Goal: Check status: Check status

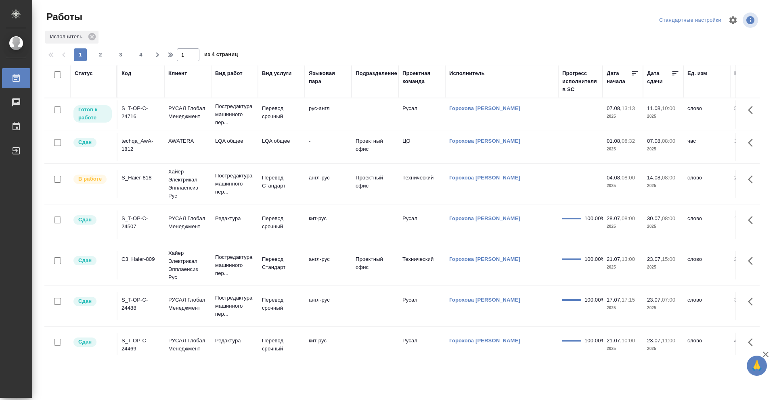
click at [677, 73] on icon at bounding box center [675, 73] width 8 height 8
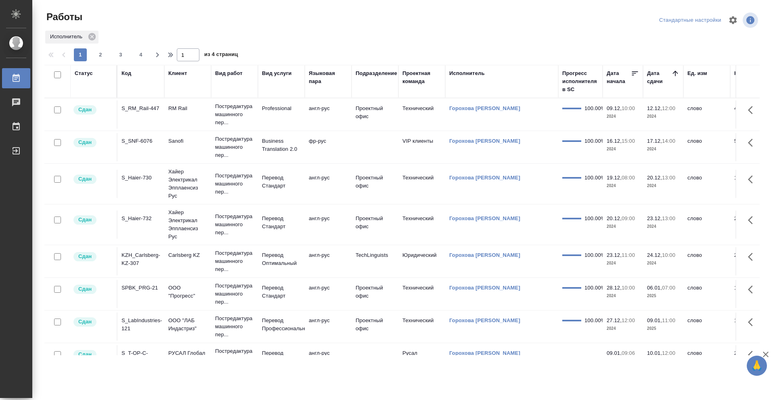
click at [677, 73] on icon at bounding box center [674, 73] width 5 height 5
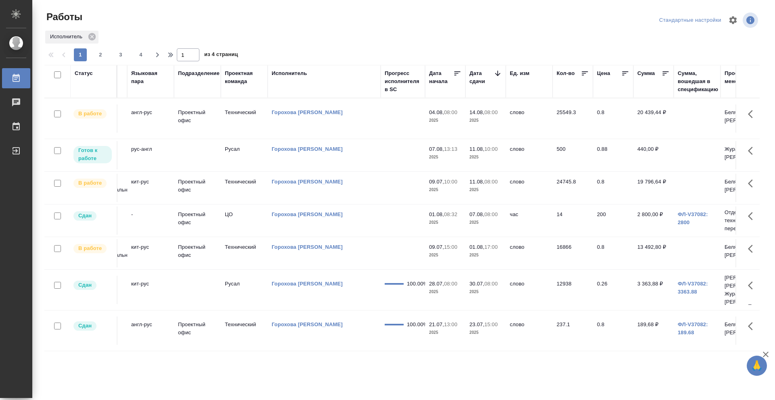
scroll to position [0, 173]
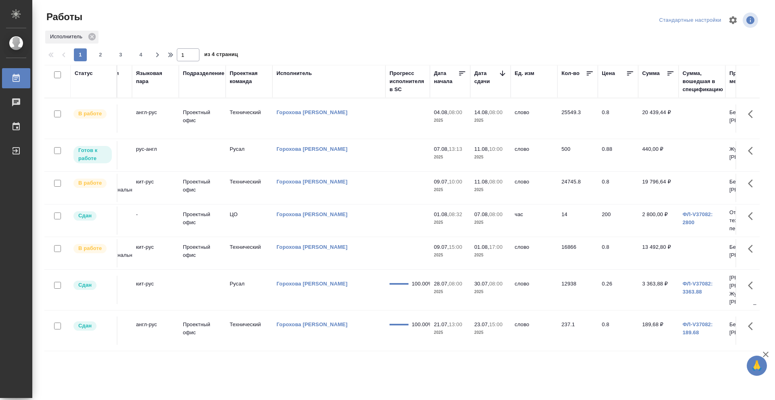
click at [393, 133] on td at bounding box center [407, 119] width 44 height 28
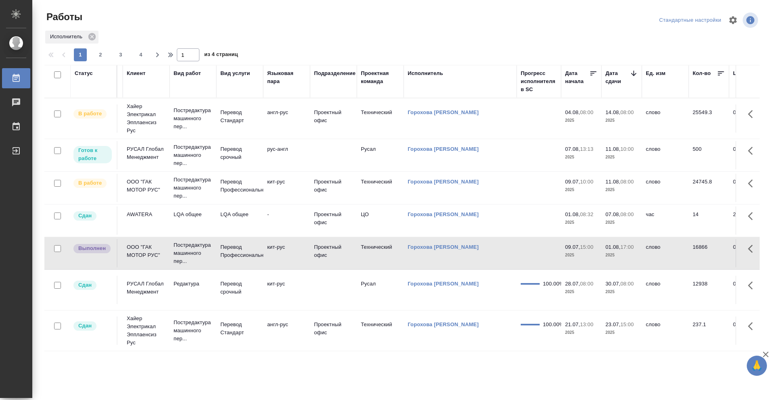
scroll to position [0, 0]
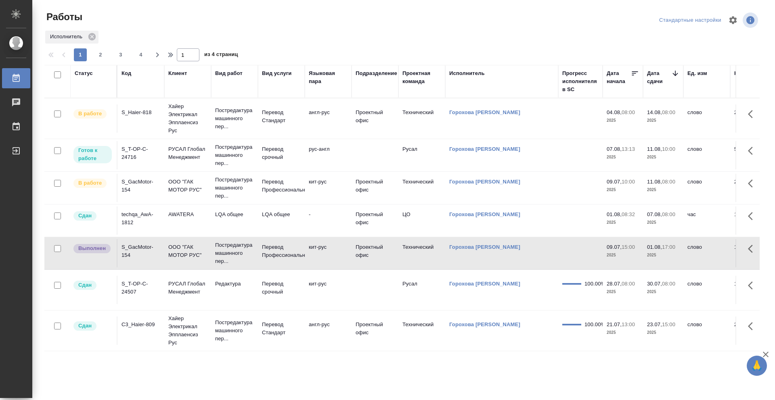
click at [371, 133] on td at bounding box center [374, 119] width 47 height 28
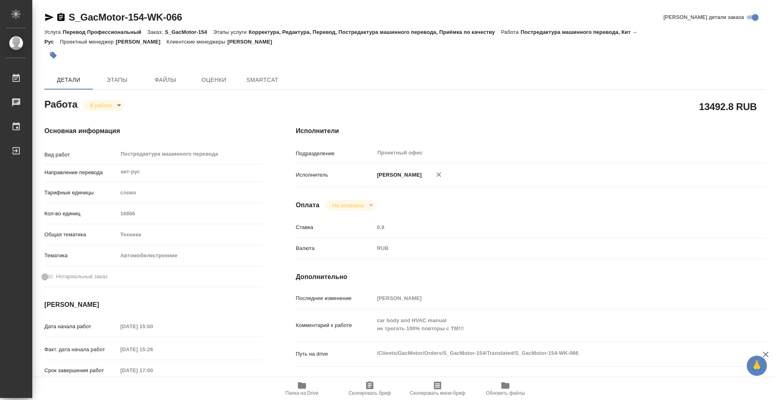
type textarea "x"
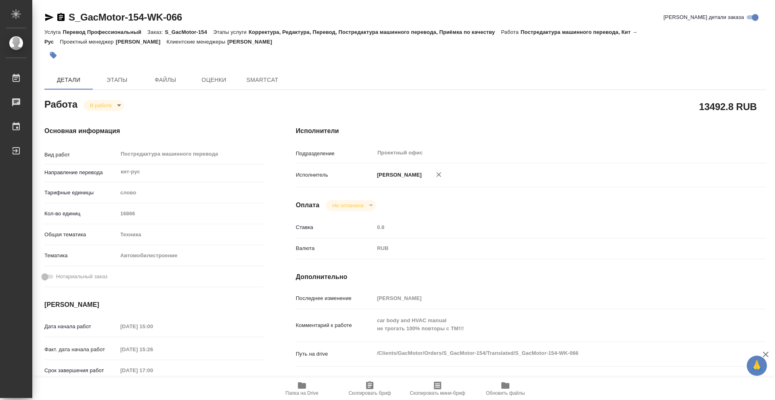
type textarea "x"
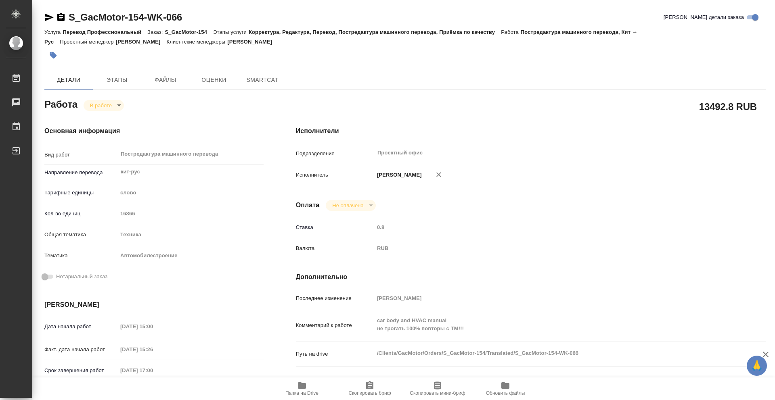
type textarea "x"
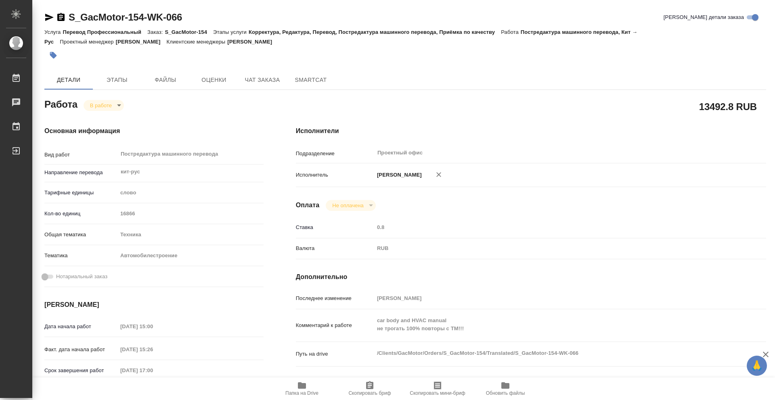
click at [115, 106] on body "🙏 .cls-1 fill:#fff; AWATERA Gorokhova Aleksandra Работы Чаты График Выйти S_Gac…" at bounding box center [387, 200] width 775 height 400
type textarea "x"
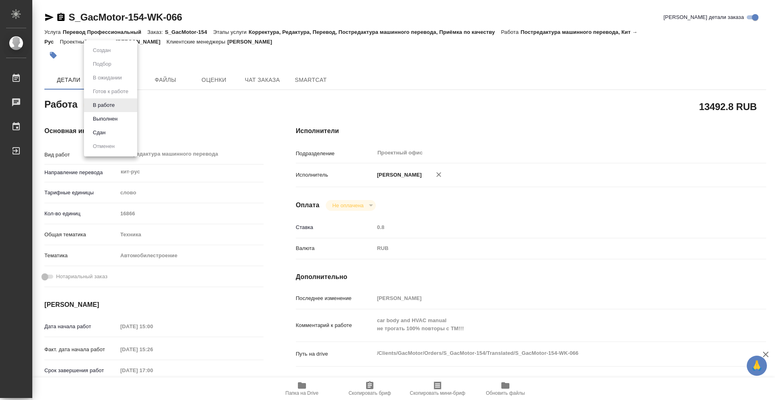
type textarea "x"
click at [117, 119] on button "Выполнен" at bounding box center [104, 119] width 29 height 9
type textarea "x"
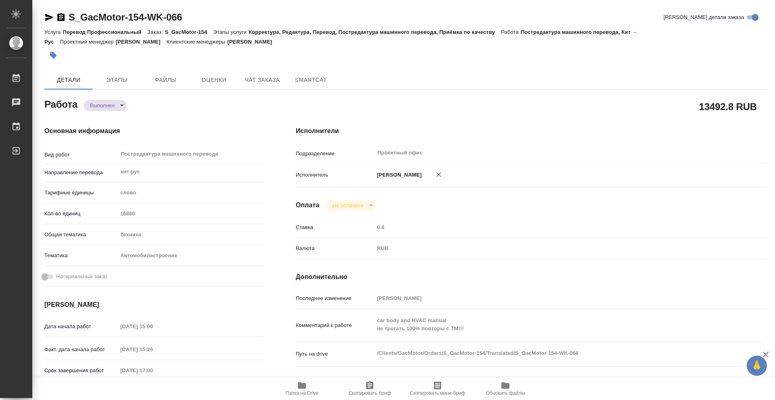
type textarea "x"
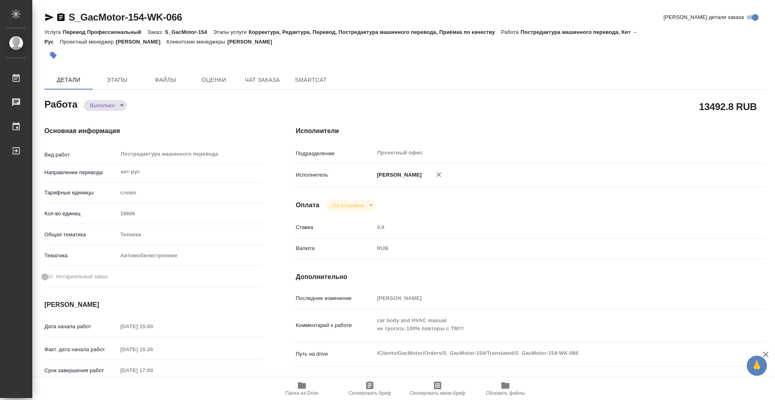
type textarea "x"
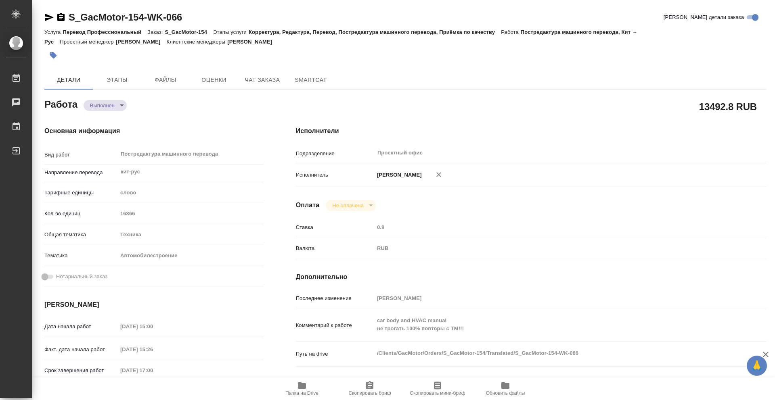
type textarea "x"
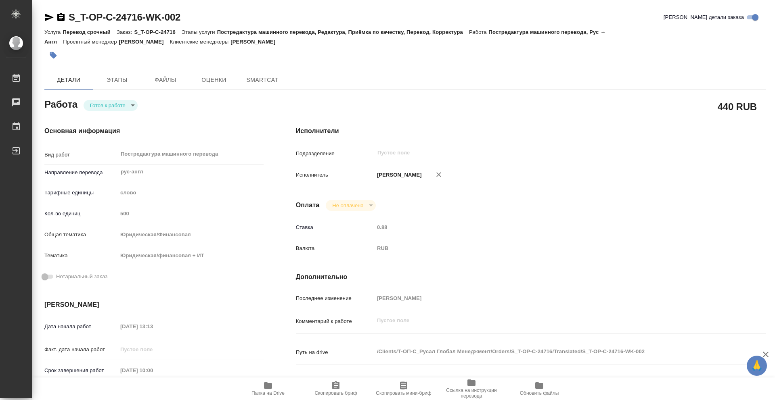
type textarea "x"
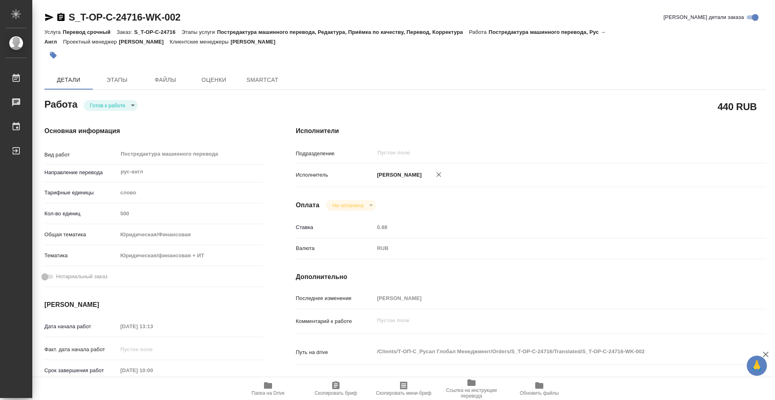
type textarea "x"
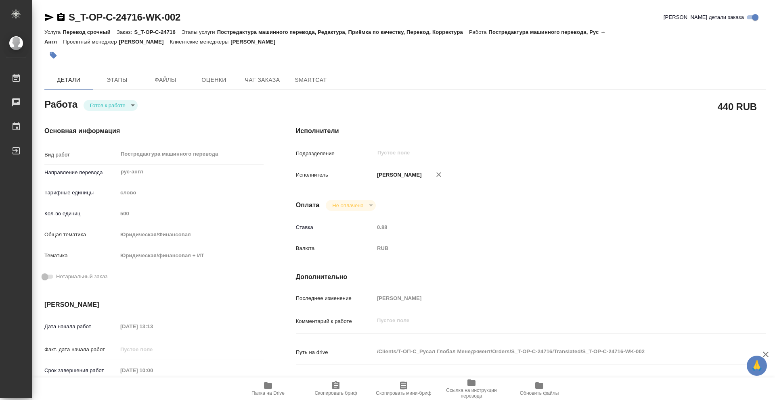
type textarea "x"
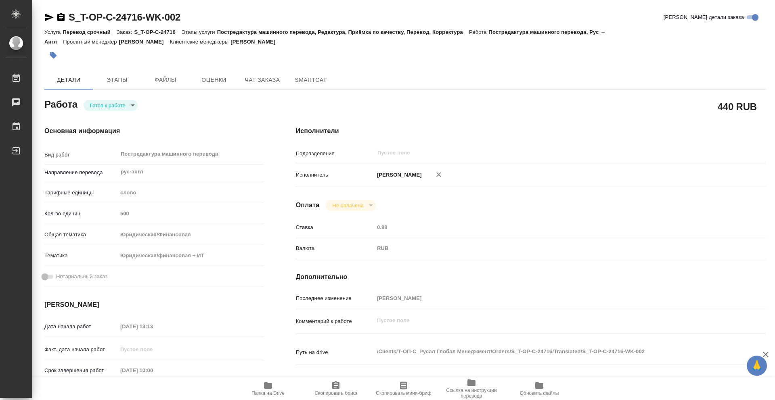
type textarea "x"
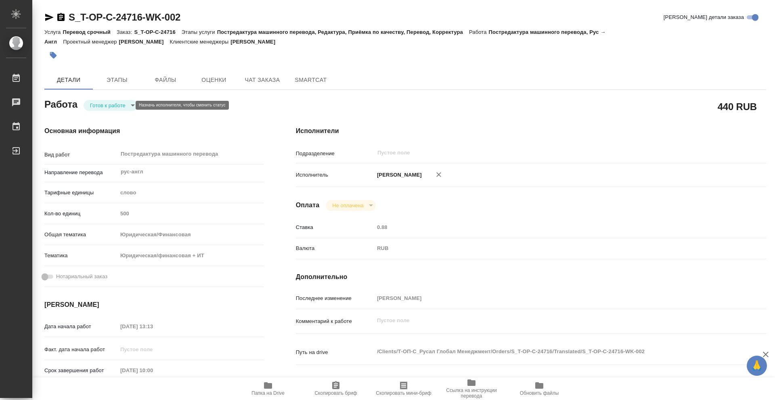
click at [128, 106] on body "🙏 .cls-1 fill:#fff; AWATERA [PERSON_NAME] 0 Чаты График Выйти S_T-OP-C-24716-WK…" at bounding box center [387, 200] width 775 height 400
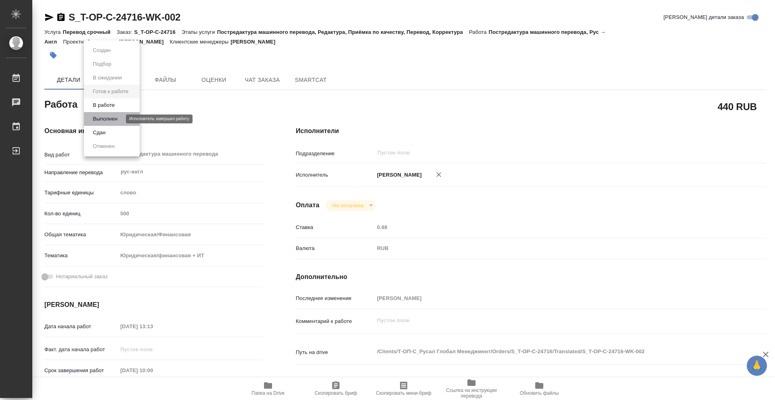
click at [115, 119] on button "Выполнен" at bounding box center [104, 119] width 29 height 9
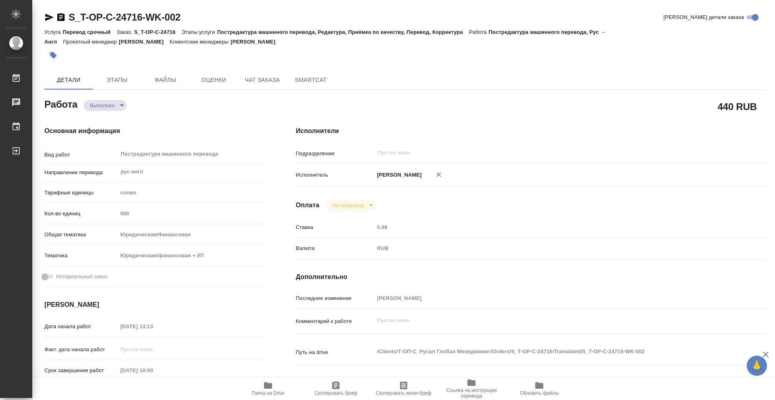
type textarea "x"
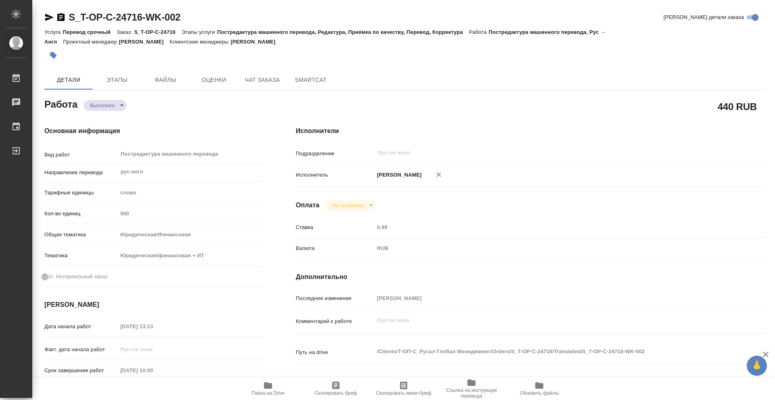
type textarea "x"
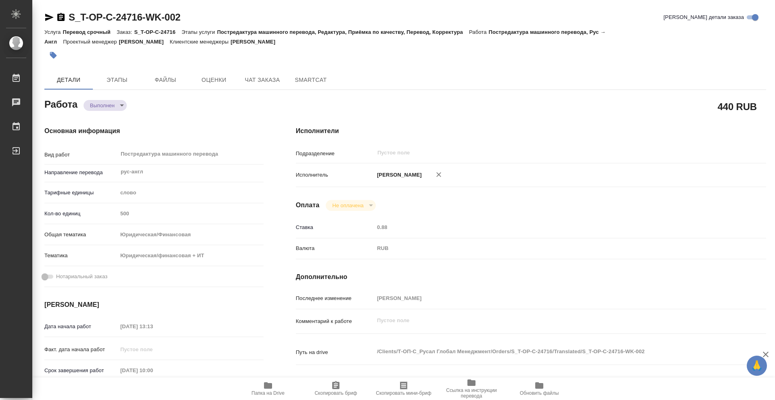
type textarea "x"
